Goal: Task Accomplishment & Management: Use online tool/utility

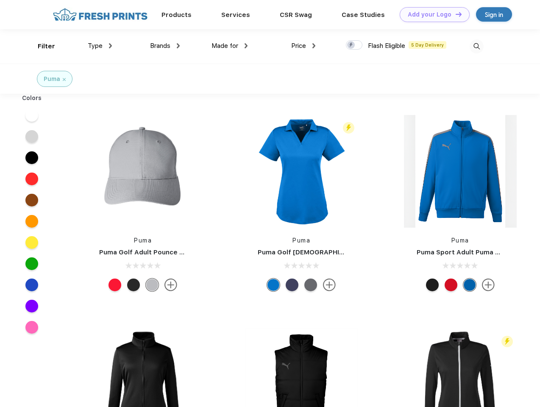
click at [431, 14] on link "Add your Logo Design Tool" at bounding box center [435, 14] width 70 height 15
click at [0, 0] on div "Design Tool" at bounding box center [0, 0] width 0 height 0
click at [455, 14] on link "Add your Logo Design Tool" at bounding box center [435, 14] width 70 height 15
click at [41, 46] on div "Filter" at bounding box center [46, 47] width 17 height 10
click at [100, 46] on span "Type" at bounding box center [95, 46] width 15 height 8
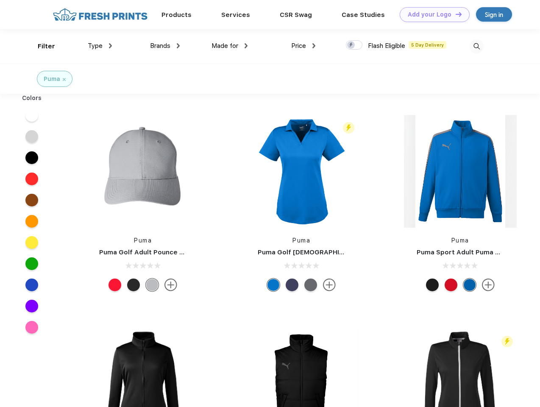
click at [165, 46] on span "Brands" at bounding box center [160, 46] width 20 height 8
click at [230, 46] on span "Made for" at bounding box center [224, 46] width 27 height 8
click at [303, 46] on span "Price" at bounding box center [298, 46] width 15 height 8
click at [354, 45] on div at bounding box center [354, 44] width 17 height 9
click at [351, 45] on input "checkbox" at bounding box center [349, 43] width 6 height 6
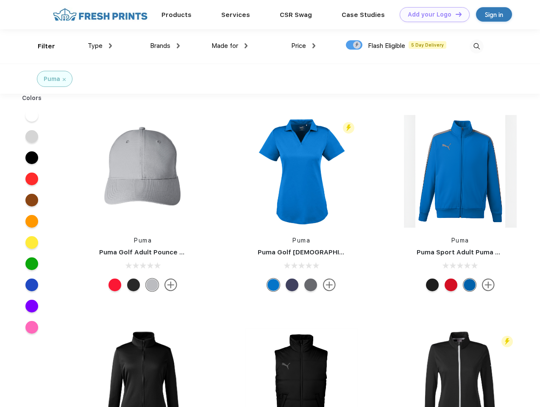
click at [476, 46] on img at bounding box center [476, 46] width 14 height 14
